Goal: Task Accomplishment & Management: Use online tool/utility

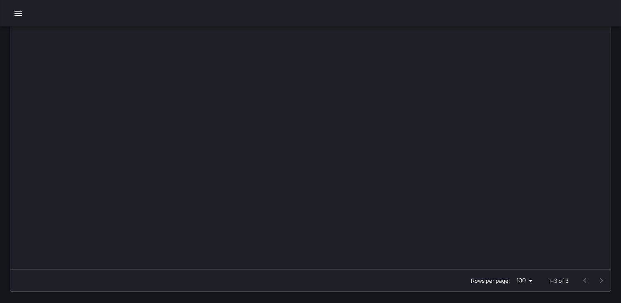
scroll to position [343, 593]
click at [19, 12] on icon "button" at bounding box center [18, 13] width 10 height 10
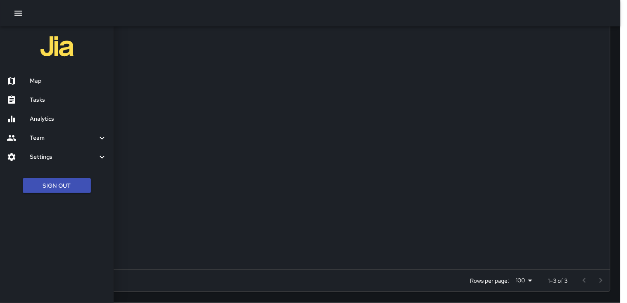
click at [45, 99] on h6 "Tasks" at bounding box center [68, 100] width 77 height 9
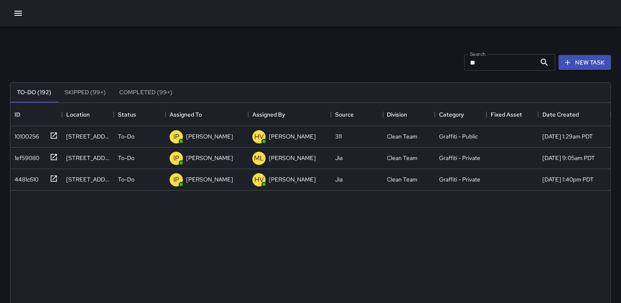
scroll to position [0, 0]
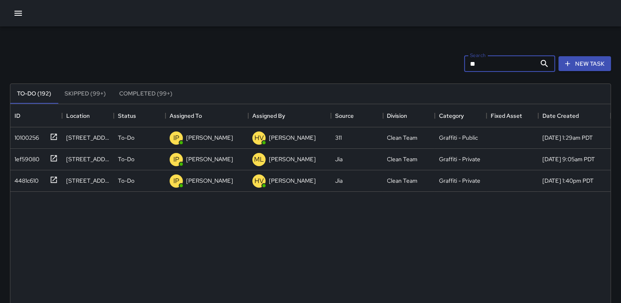
click at [500, 71] on input "**" at bounding box center [500, 63] width 72 height 17
type input "*"
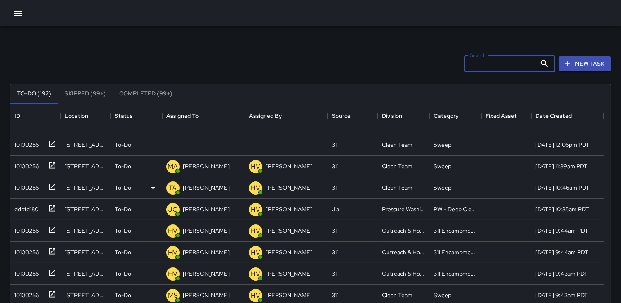
scroll to position [184, 0]
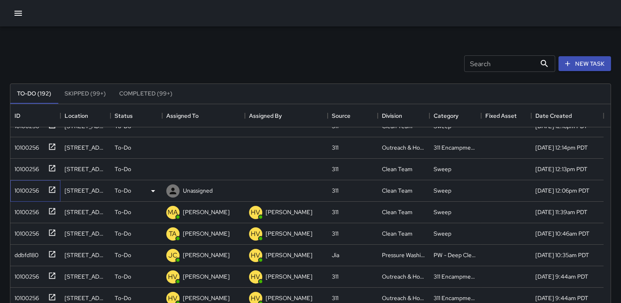
click at [22, 188] on div "10100256" at bounding box center [25, 189] width 28 height 12
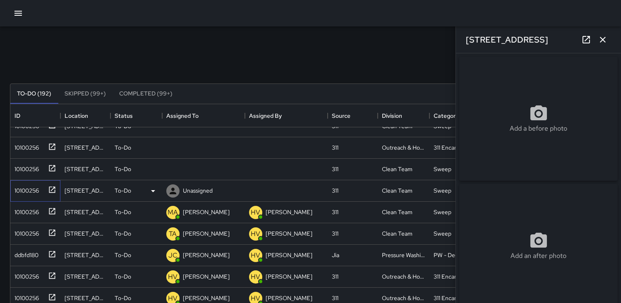
type input "**********"
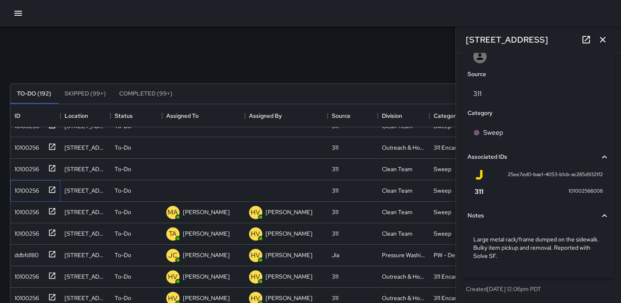
scroll to position [456, 0]
click at [24, 165] on div "10100256" at bounding box center [25, 168] width 28 height 12
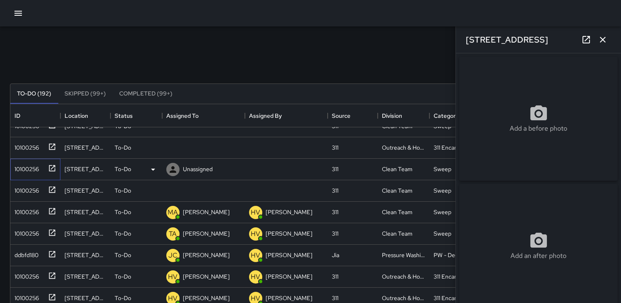
type input "**********"
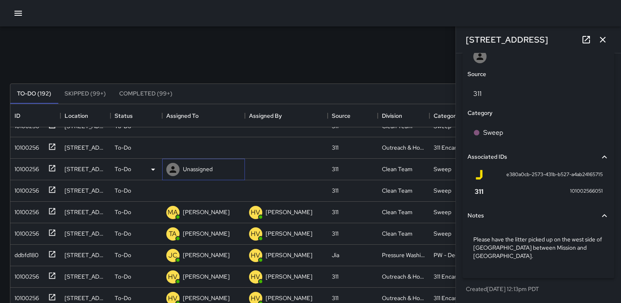
click at [171, 169] on icon at bounding box center [173, 170] width 10 height 10
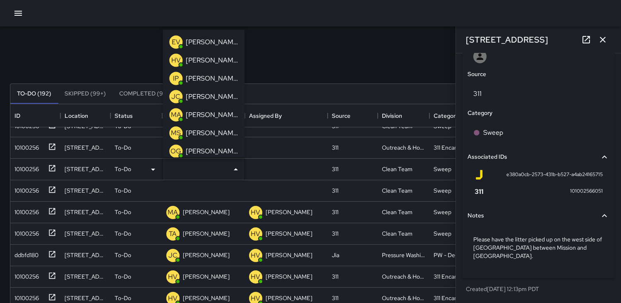
click at [171, 109] on div "MA" at bounding box center [175, 114] width 13 height 13
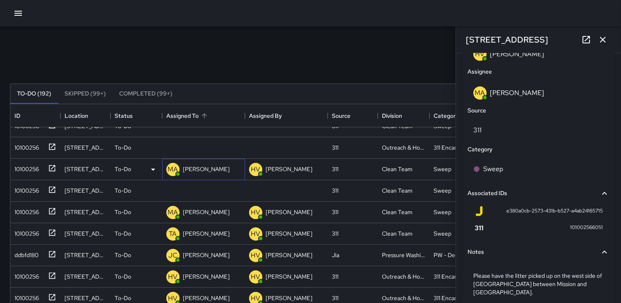
scroll to position [495, 0]
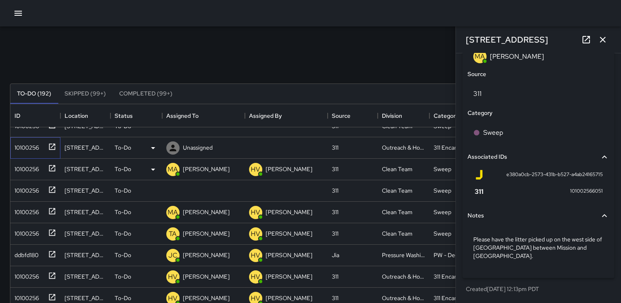
click at [30, 143] on div "10100256" at bounding box center [25, 146] width 28 height 12
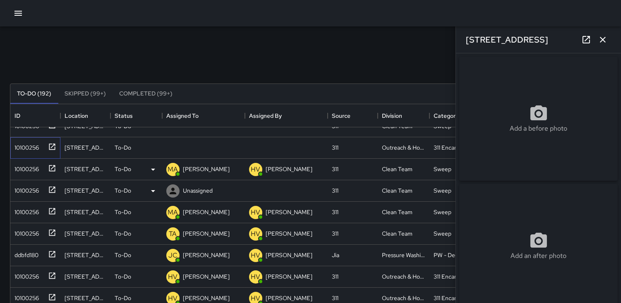
type input "**********"
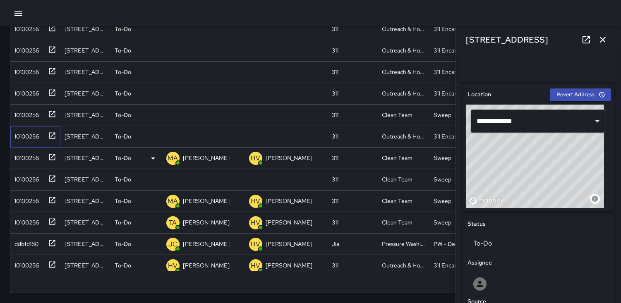
scroll to position [0, 0]
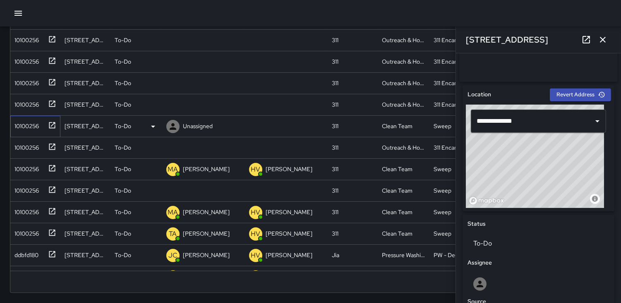
click at [33, 132] on div "10100256" at bounding box center [35, 127] width 50 height 22
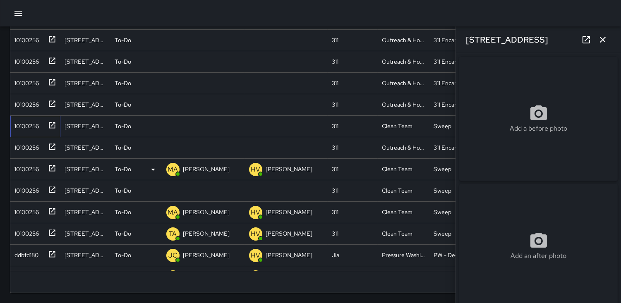
type input "**********"
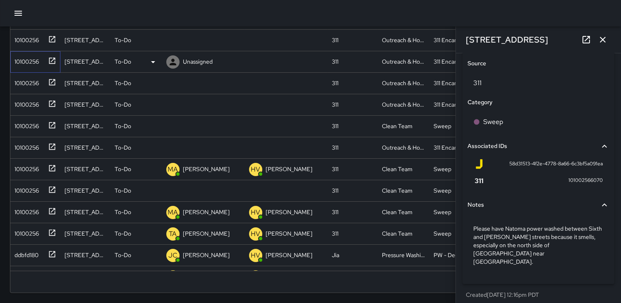
click at [37, 58] on div "10100256" at bounding box center [25, 60] width 28 height 12
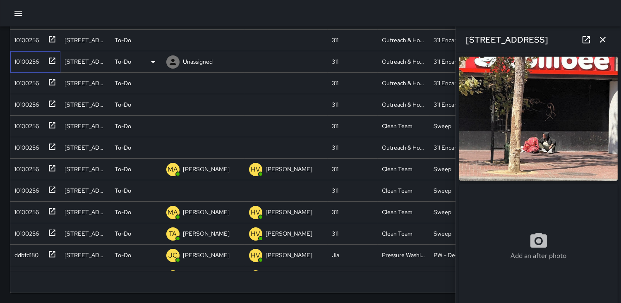
type input "**********"
click at [23, 38] on div "10100256" at bounding box center [25, 39] width 28 height 12
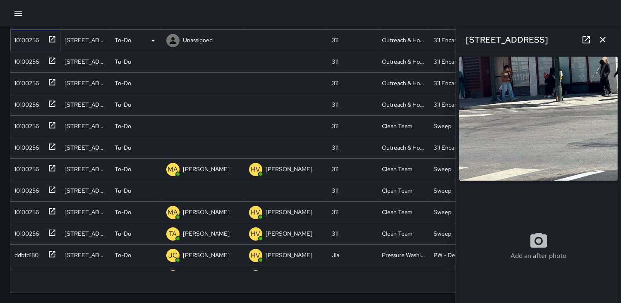
type input "**********"
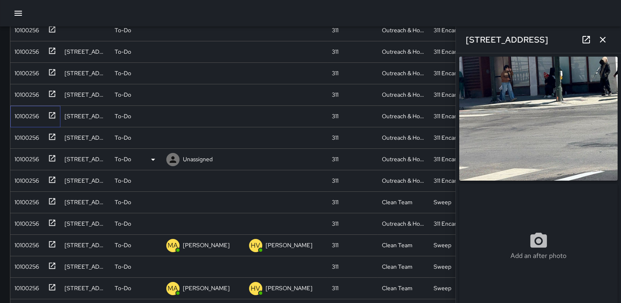
scroll to position [92, 0]
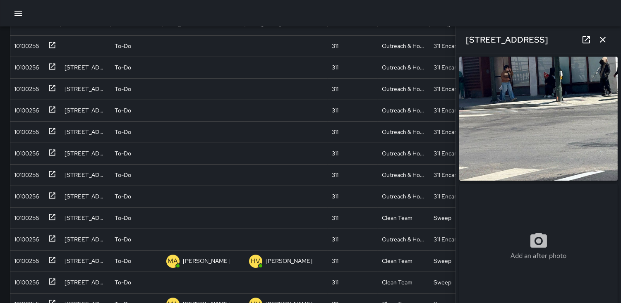
click at [530, 94] on img at bounding box center [538, 119] width 158 height 124
click at [23, 86] on div "10100256" at bounding box center [25, 87] width 28 height 12
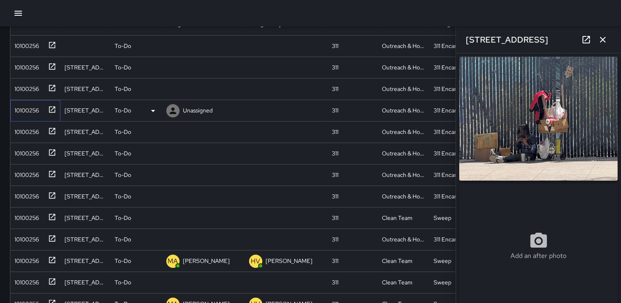
click at [27, 108] on div "10100256" at bounding box center [25, 109] width 28 height 12
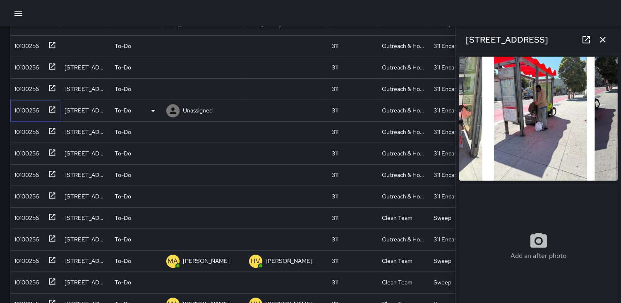
type input "**********"
click at [29, 130] on div "10100256" at bounding box center [25, 130] width 28 height 12
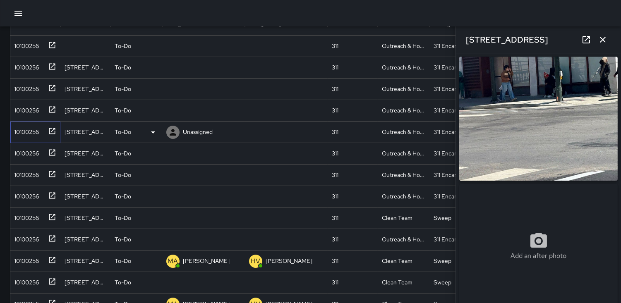
type input "**********"
click at [175, 131] on icon at bounding box center [173, 132] width 10 height 10
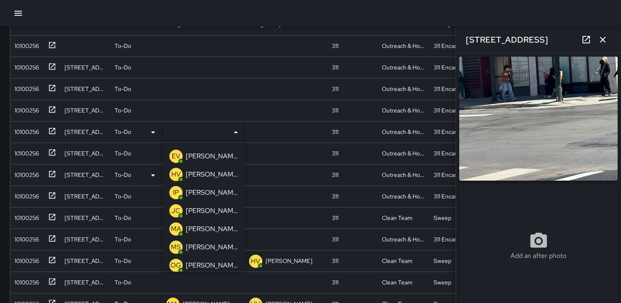
click at [175, 172] on p "HV" at bounding box center [176, 175] width 10 height 10
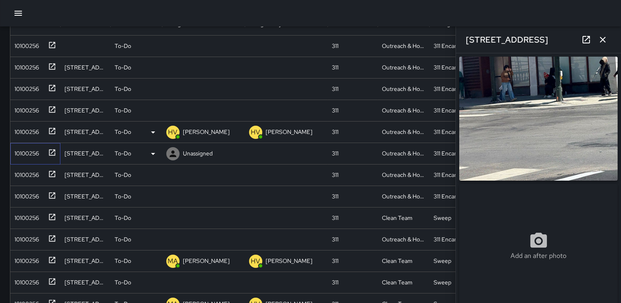
click at [25, 152] on div "10100256" at bounding box center [25, 152] width 28 height 12
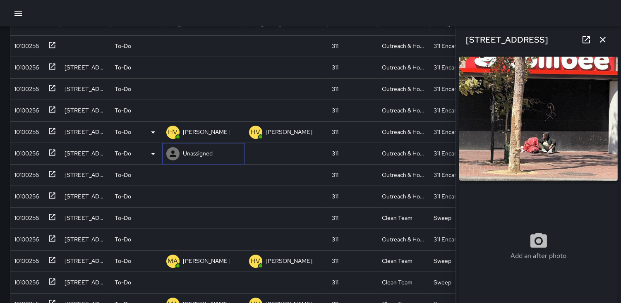
click at [178, 153] on icon at bounding box center [173, 154] width 10 height 10
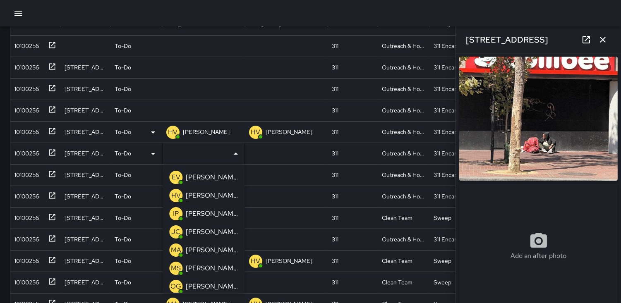
click at [180, 194] on p "HV" at bounding box center [176, 196] width 10 height 10
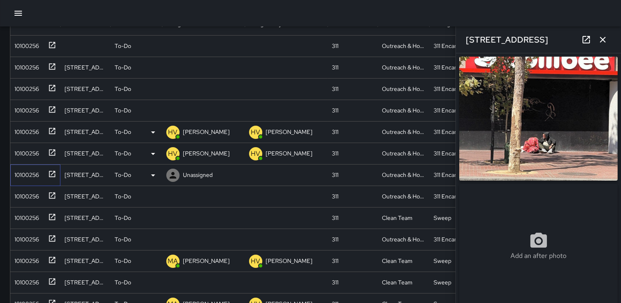
click at [29, 174] on div "10100256" at bounding box center [25, 173] width 28 height 12
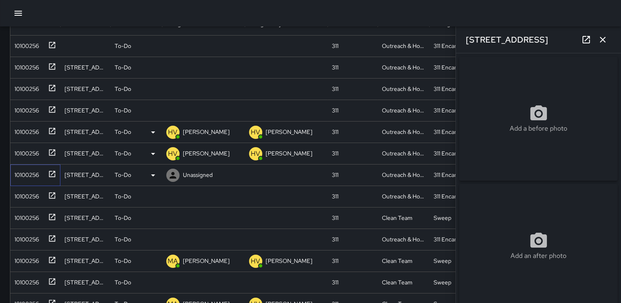
type input "**********"
click at [26, 177] on div "10100256" at bounding box center [25, 173] width 28 height 12
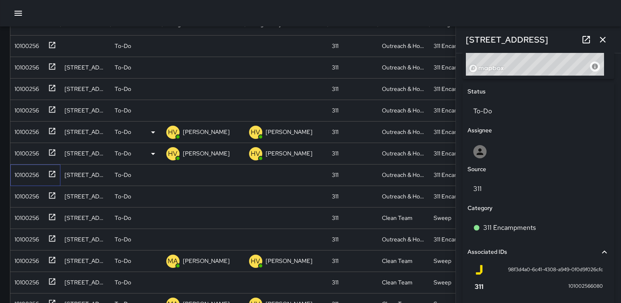
scroll to position [456, 0]
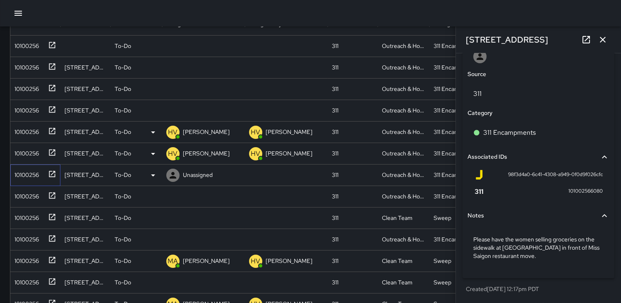
click at [32, 176] on div "10100256" at bounding box center [25, 173] width 28 height 12
click at [174, 178] on icon at bounding box center [173, 175] width 7 height 7
click at [168, 180] on input "text" at bounding box center [197, 175] width 62 height 16
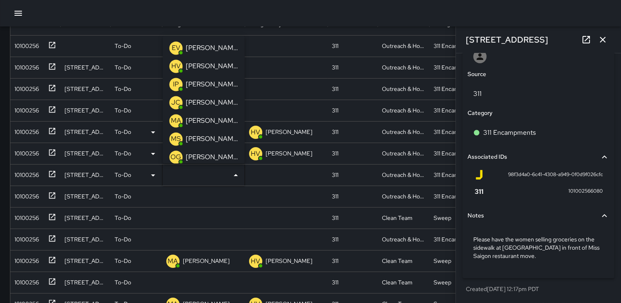
click at [169, 179] on input "text" at bounding box center [197, 175] width 62 height 16
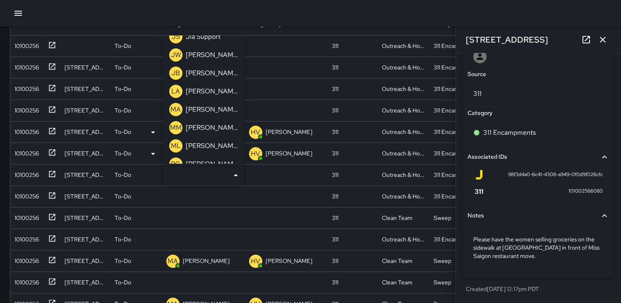
click at [175, 143] on p "ML" at bounding box center [176, 146] width 10 height 10
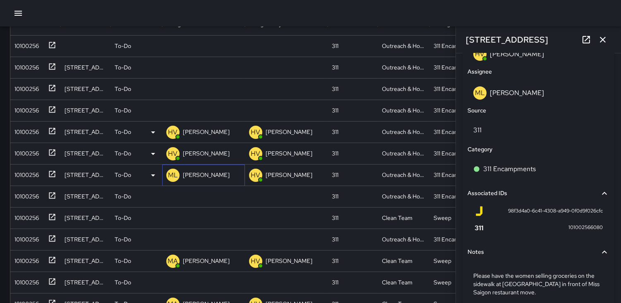
scroll to position [495, 0]
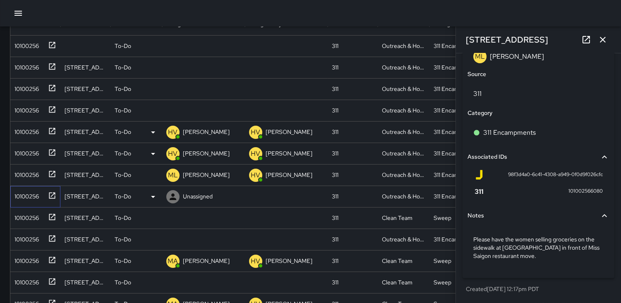
click at [37, 196] on div "10100256" at bounding box center [25, 195] width 28 height 12
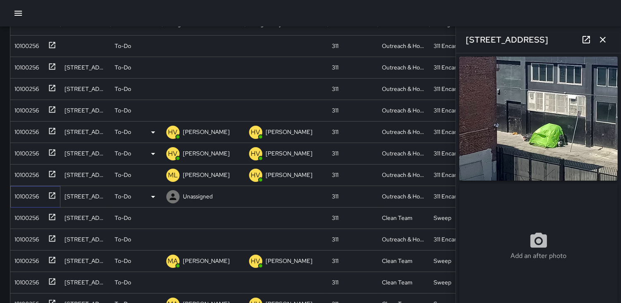
type input "**********"
click at [22, 195] on div "10100256" at bounding box center [25, 195] width 28 height 12
click at [169, 195] on icon at bounding box center [173, 197] width 10 height 10
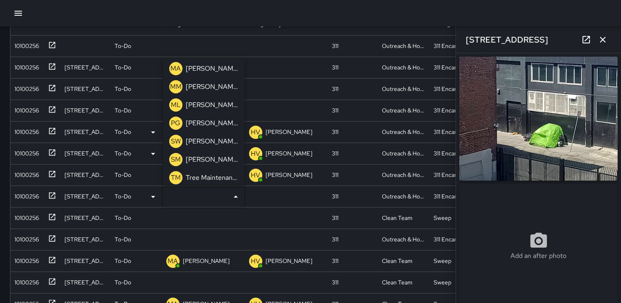
scroll to position [297, 0]
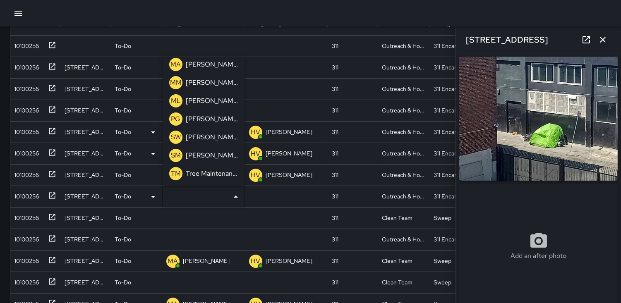
click at [176, 102] on p "ML" at bounding box center [176, 101] width 10 height 10
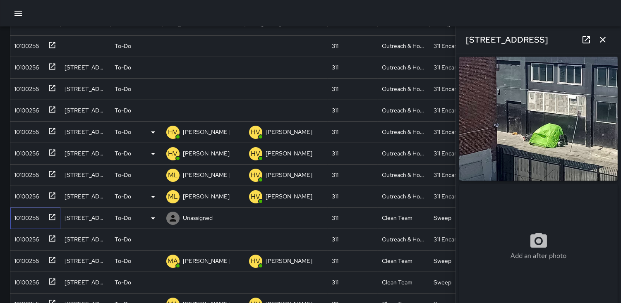
click at [31, 212] on div "10100256" at bounding box center [25, 216] width 28 height 12
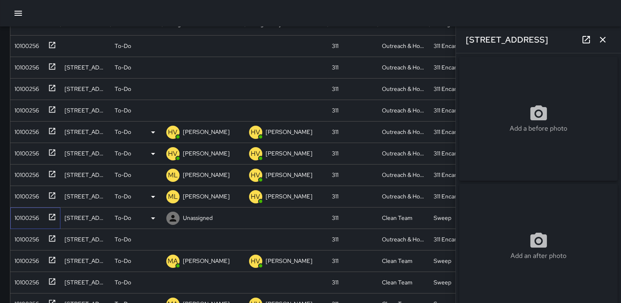
type input "**********"
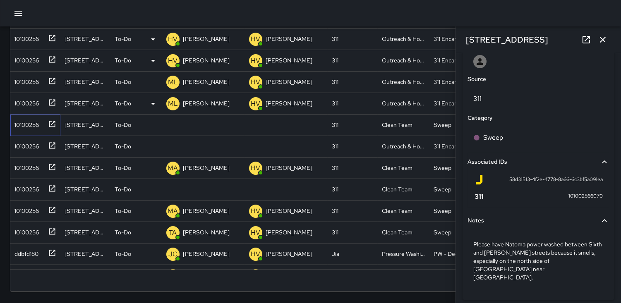
scroll to position [459, 0]
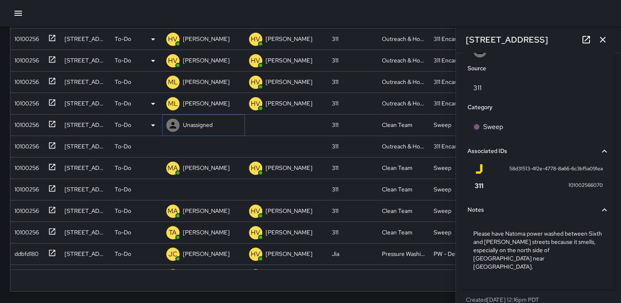
click at [171, 123] on icon at bounding box center [173, 125] width 10 height 10
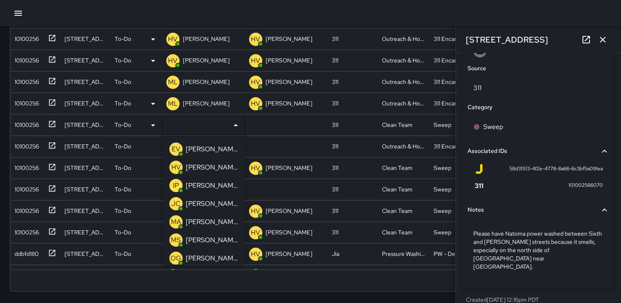
click at [176, 204] on p "JC" at bounding box center [175, 204] width 9 height 10
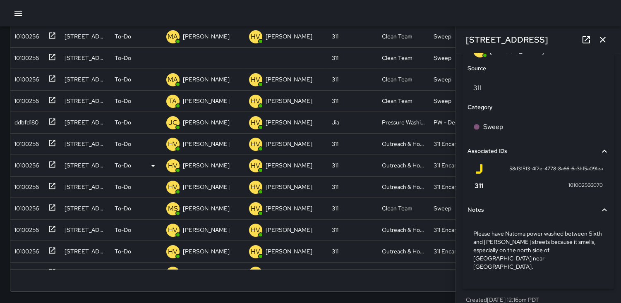
scroll to position [138, 0]
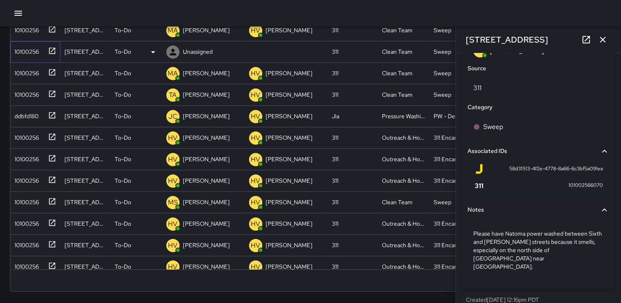
click at [24, 53] on div "10100256" at bounding box center [25, 50] width 28 height 12
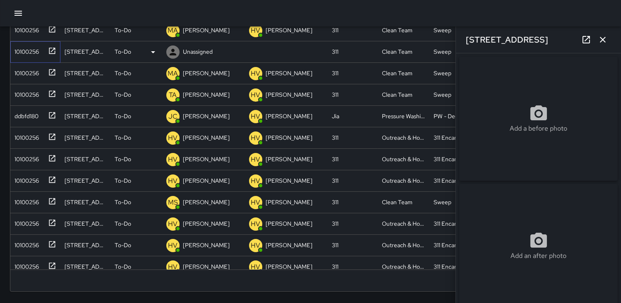
type input "**********"
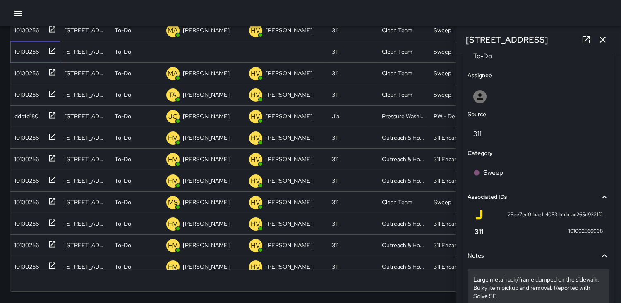
scroll to position [456, 0]
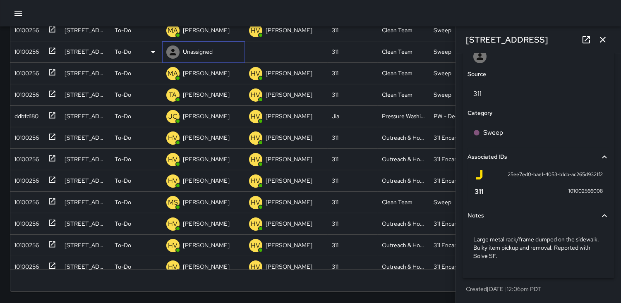
click at [170, 51] on icon at bounding box center [173, 52] width 10 height 10
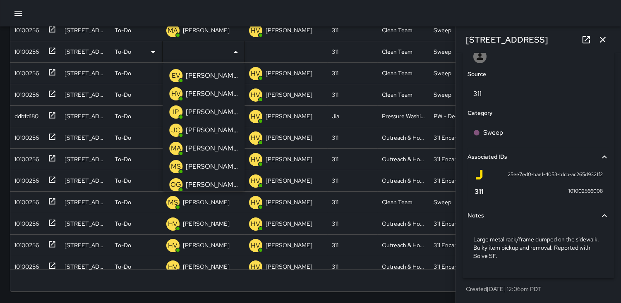
click at [176, 93] on p "HV" at bounding box center [176, 94] width 10 height 10
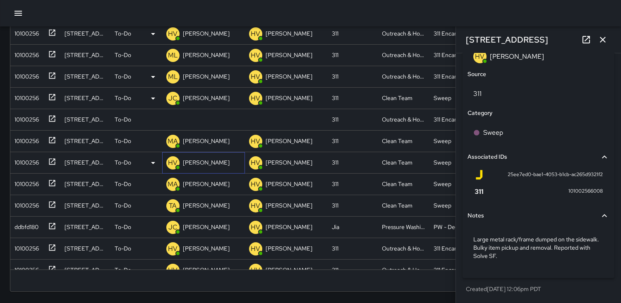
scroll to position [0, 0]
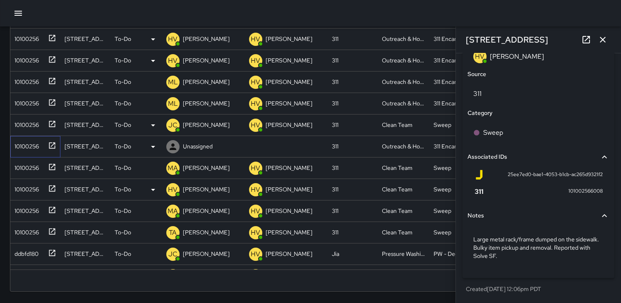
click at [18, 142] on div "10100256" at bounding box center [25, 145] width 28 height 12
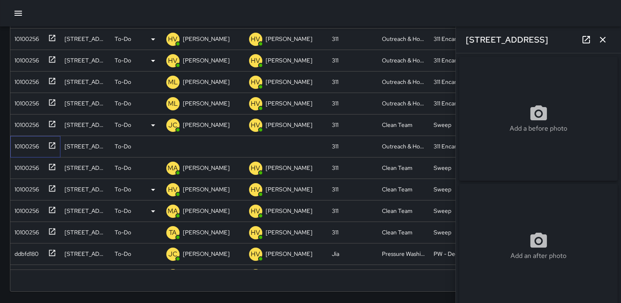
type input "**********"
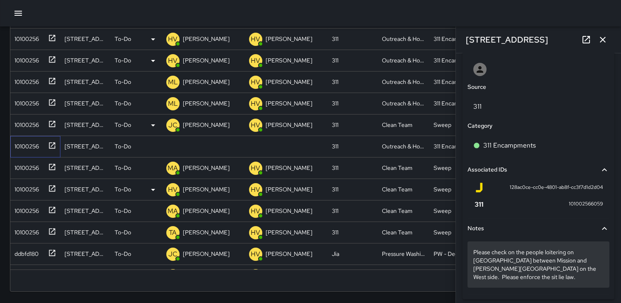
scroll to position [456, 0]
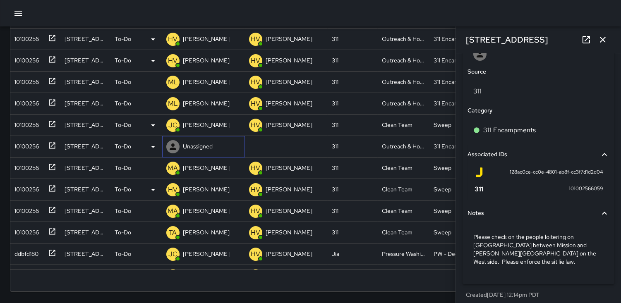
click at [175, 146] on icon at bounding box center [173, 147] width 10 height 10
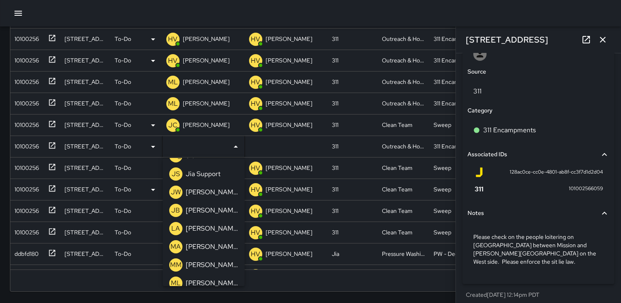
scroll to position [230, 0]
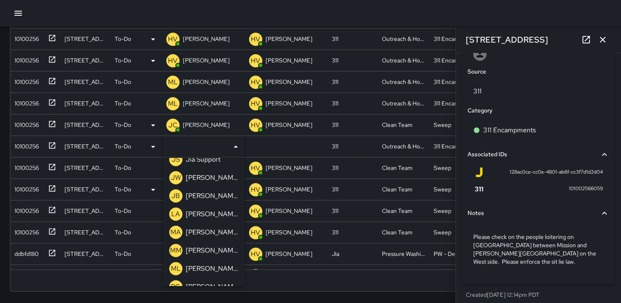
click at [178, 266] on p "ML" at bounding box center [176, 269] width 10 height 10
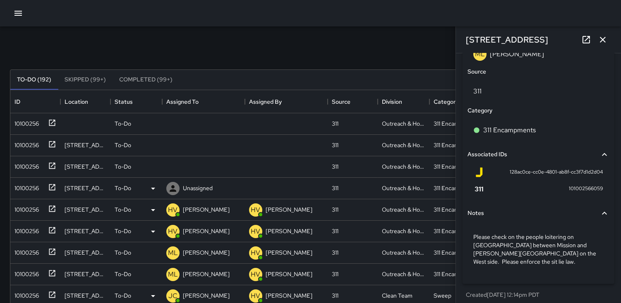
scroll to position [1, 0]
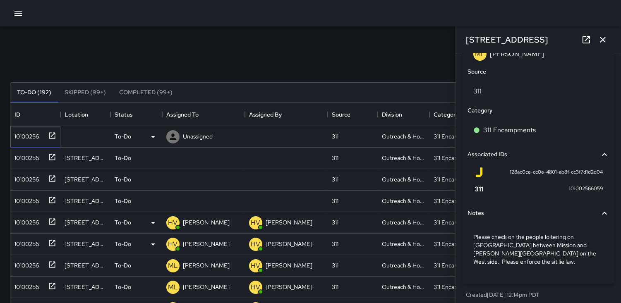
click at [26, 134] on div "10100256" at bounding box center [25, 135] width 28 height 12
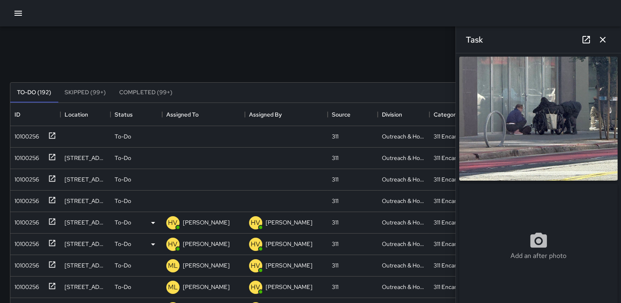
click at [564, 100] on img at bounding box center [538, 119] width 158 height 124
click at [174, 136] on icon at bounding box center [173, 137] width 10 height 10
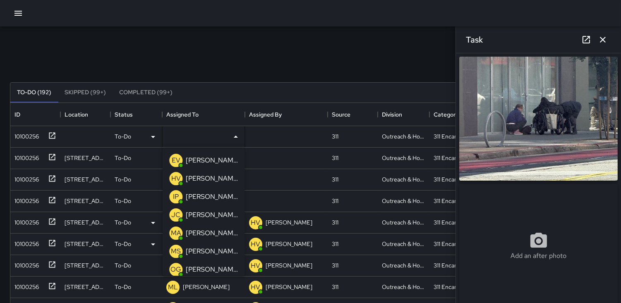
click at [176, 177] on p "HV" at bounding box center [176, 179] width 10 height 10
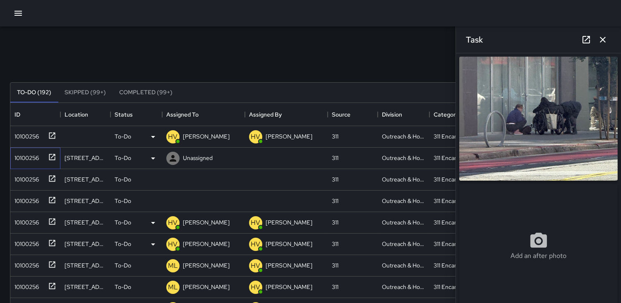
click at [29, 155] on div "10100256" at bounding box center [25, 157] width 28 height 12
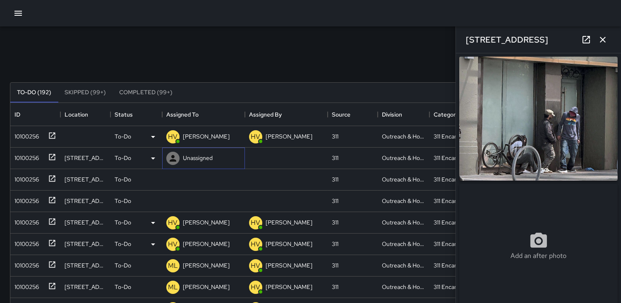
click at [170, 157] on icon at bounding box center [173, 158] width 10 height 10
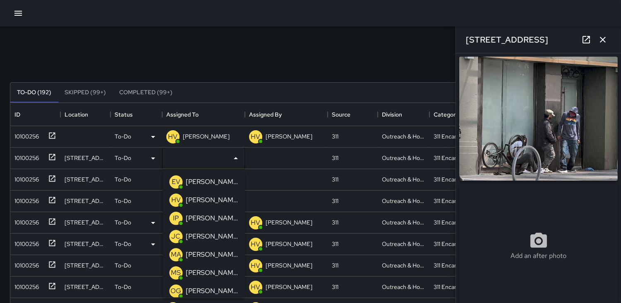
click at [177, 200] on p "HV" at bounding box center [176, 200] width 10 height 10
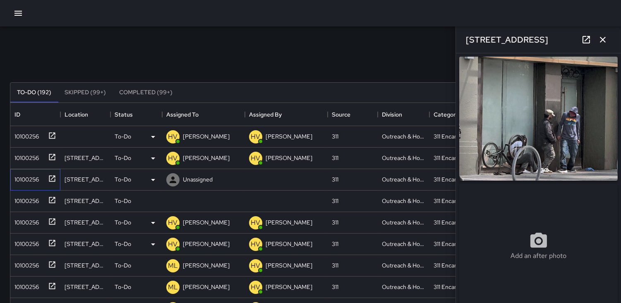
click at [33, 179] on div "10100256" at bounding box center [25, 178] width 28 height 12
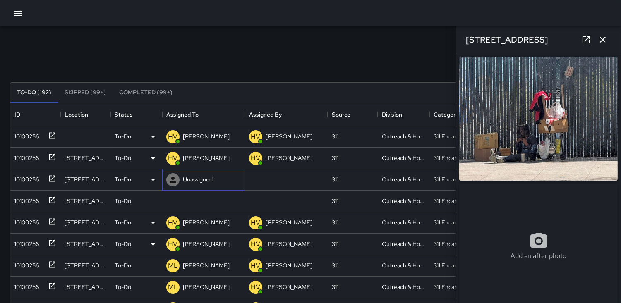
click at [172, 179] on icon at bounding box center [173, 180] width 7 height 7
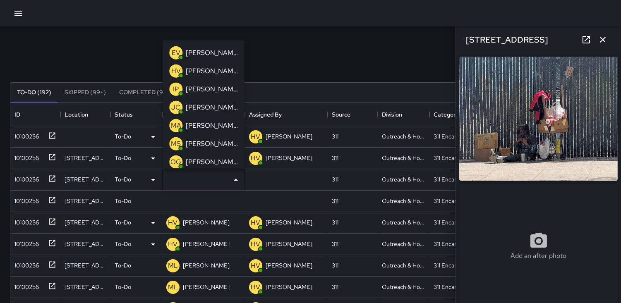
click at [178, 69] on p "HV" at bounding box center [176, 71] width 10 height 10
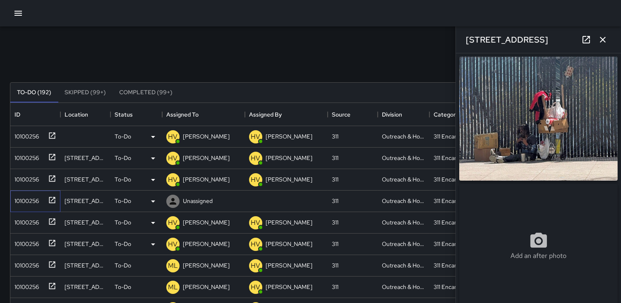
click at [29, 196] on div "10100256" at bounding box center [25, 200] width 28 height 12
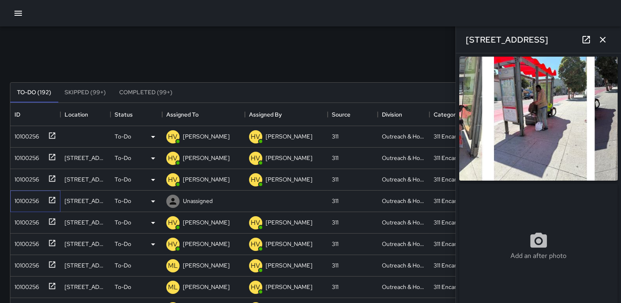
type input "**********"
click at [174, 196] on icon at bounding box center [173, 201] width 10 height 10
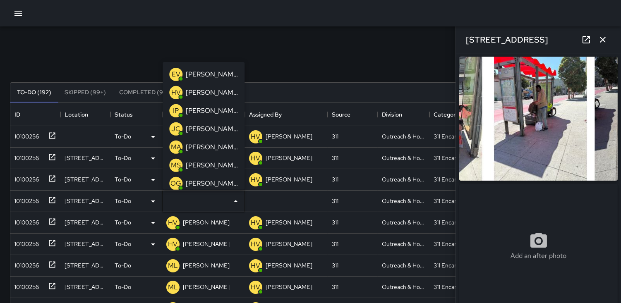
click at [178, 91] on p "HV" at bounding box center [176, 93] width 10 height 10
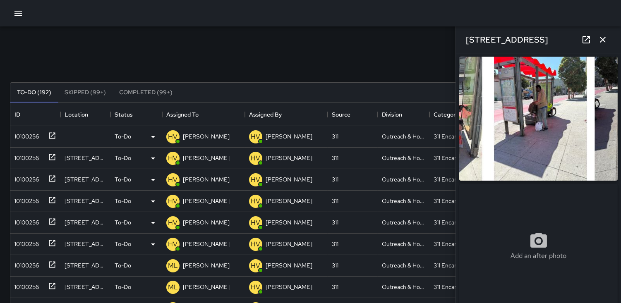
click at [600, 42] on icon "button" at bounding box center [603, 40] width 6 height 6
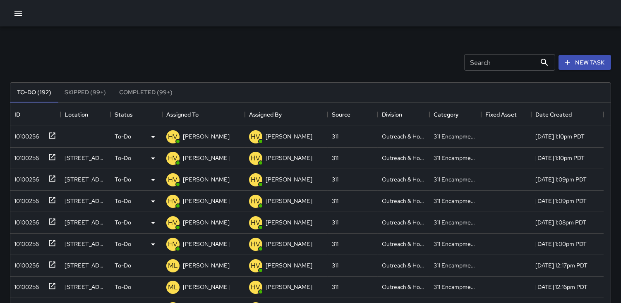
scroll to position [0, 0]
